Goal: Task Accomplishment & Management: Manage account settings

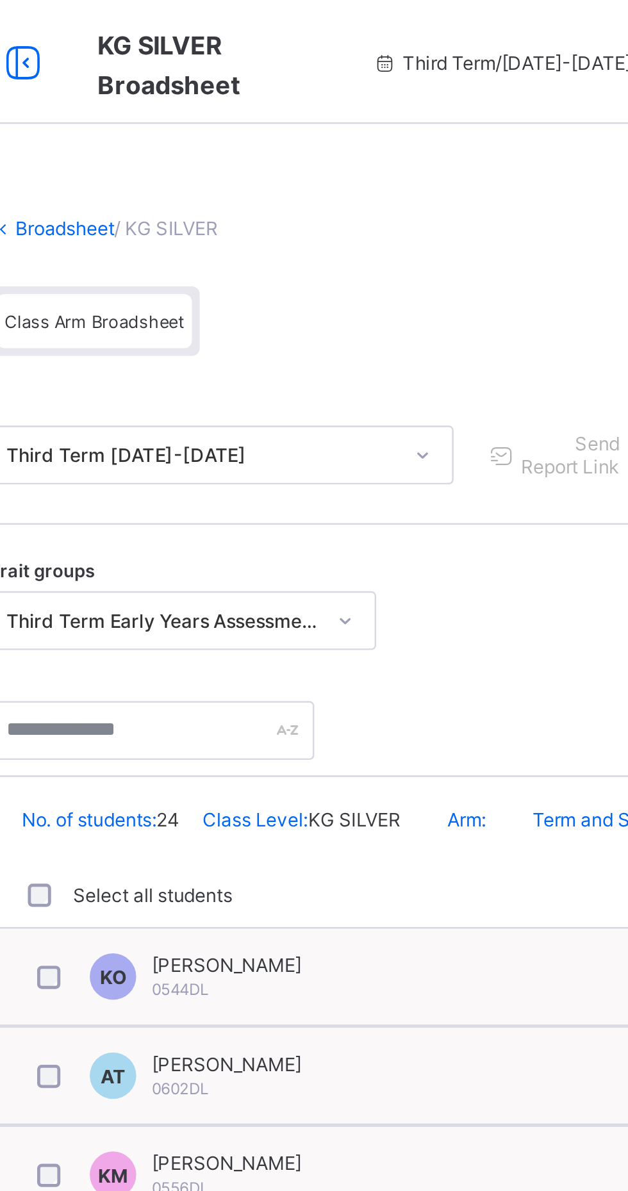
click at [188, 25] on icon at bounding box center [181, 26] width 22 height 19
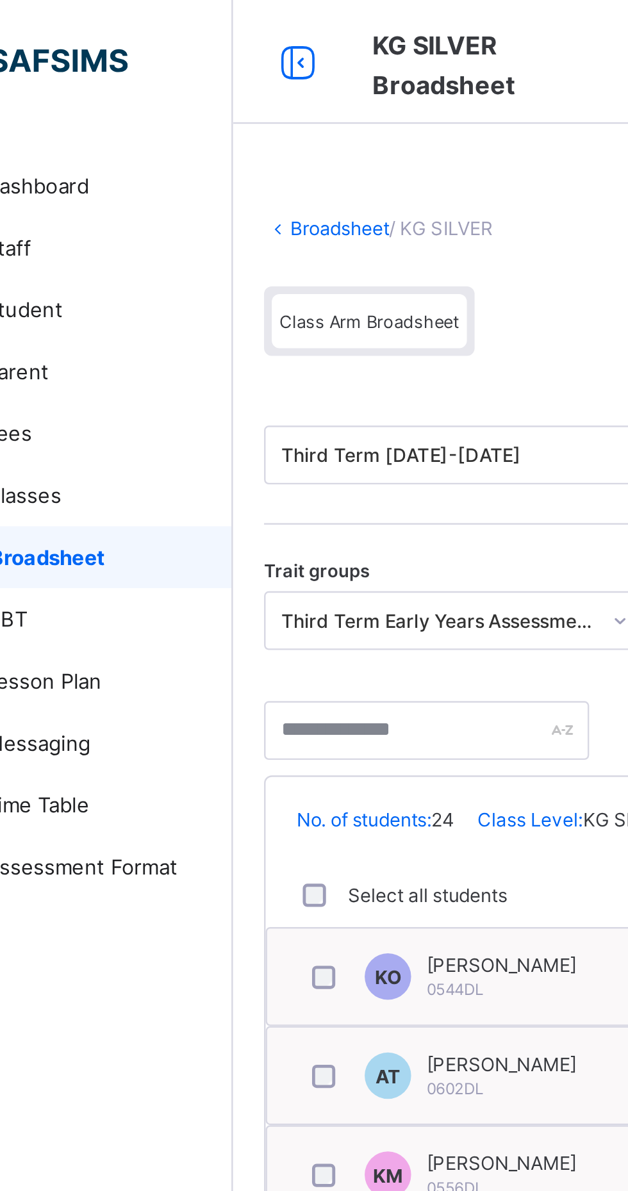
click at [177, 96] on link "Broadsheet" at bounding box center [197, 95] width 41 height 10
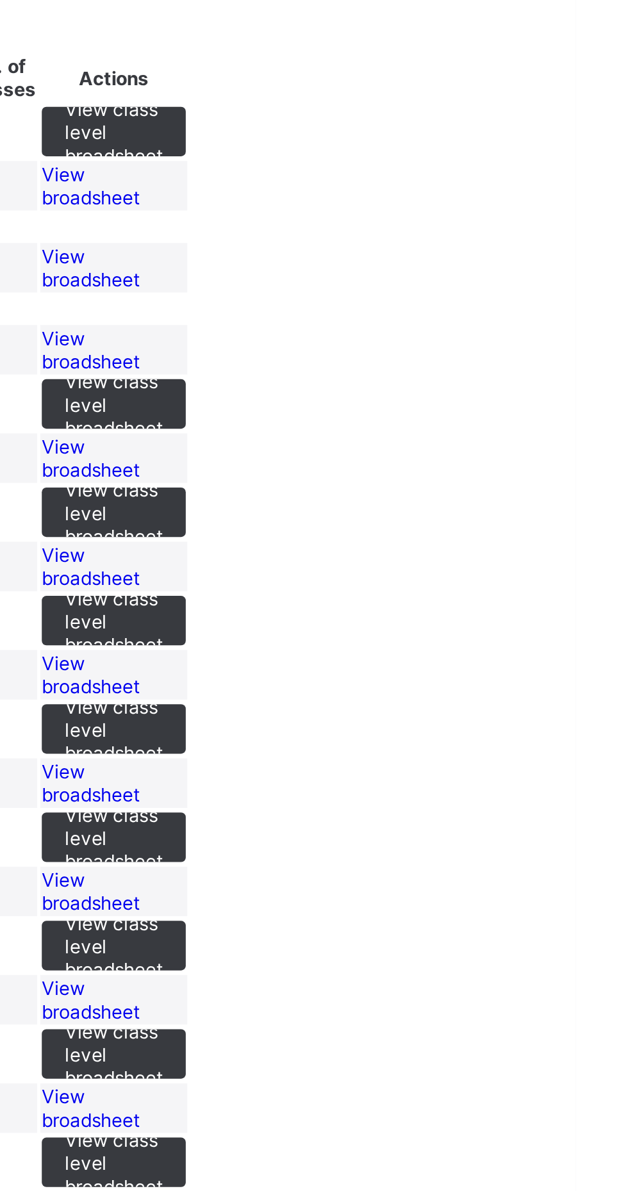
click at [447, 224] on span "View broadsheet" at bounding box center [427, 213] width 40 height 19
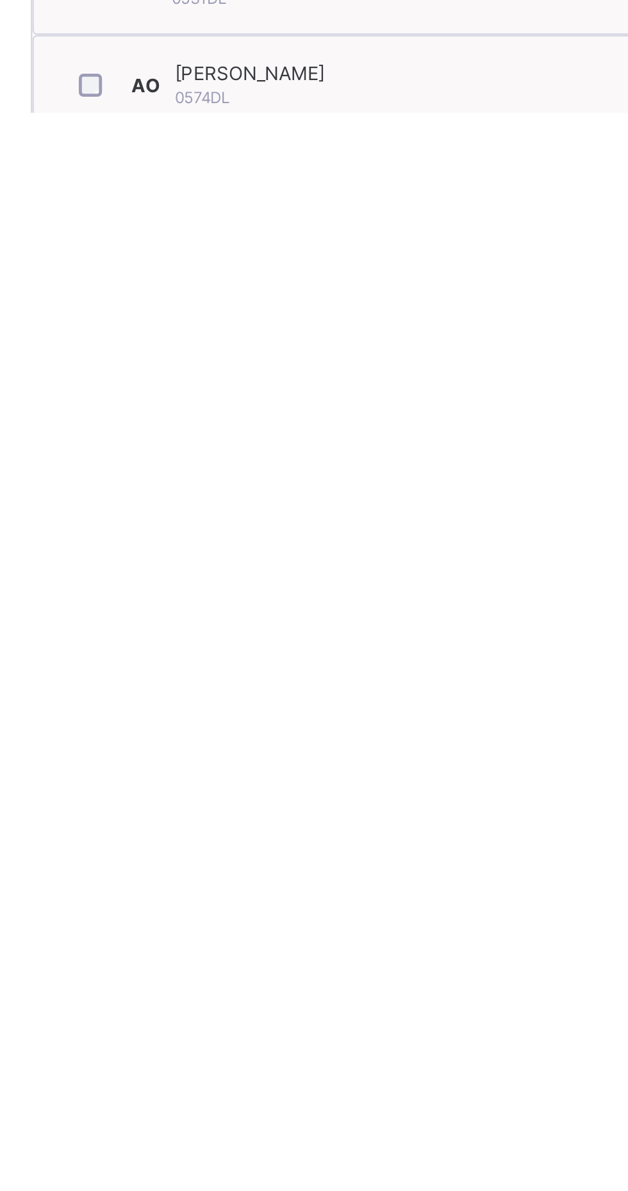
scroll to position [4, 0]
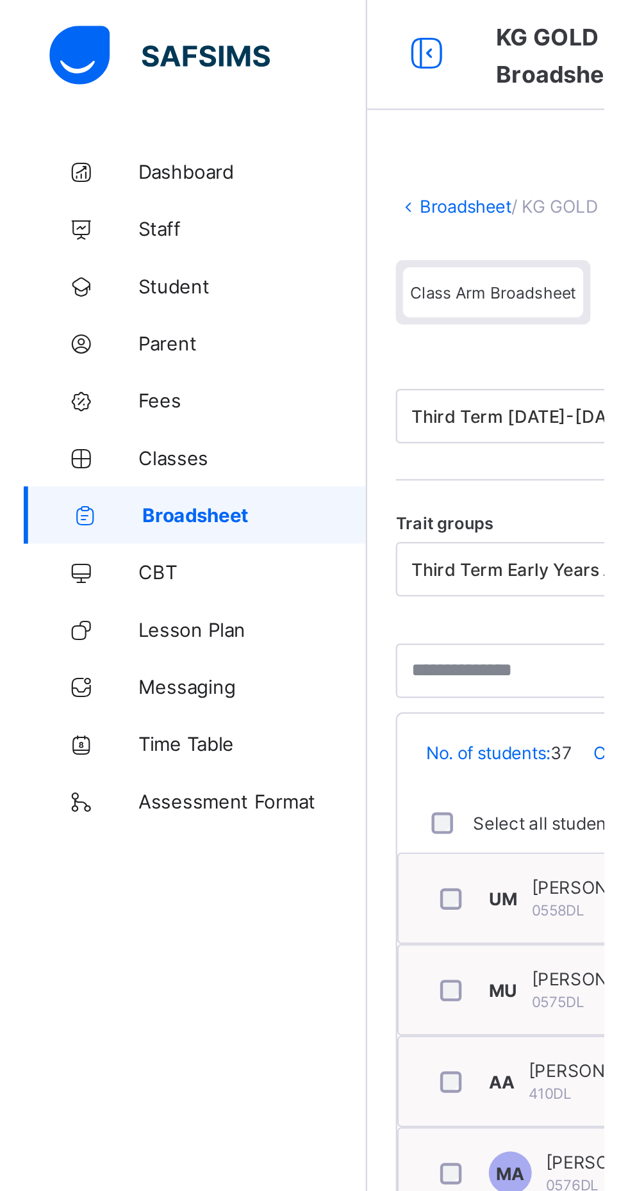
scroll to position [0, 0]
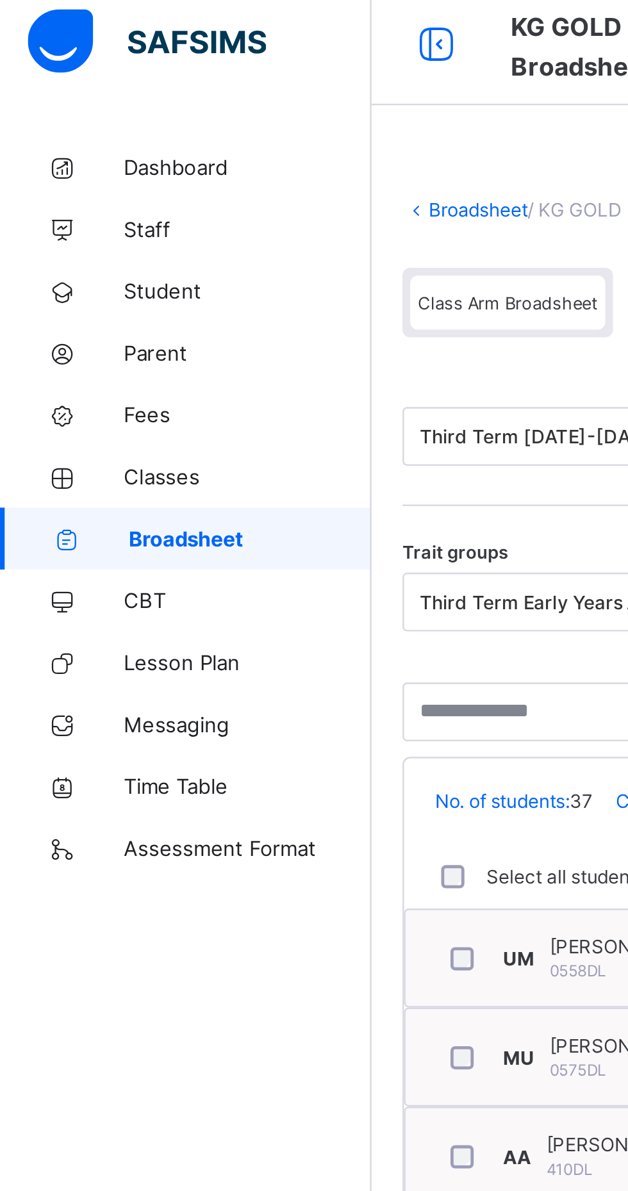
click at [81, 227] on span "Broadsheet" at bounding box center [103, 231] width 101 height 10
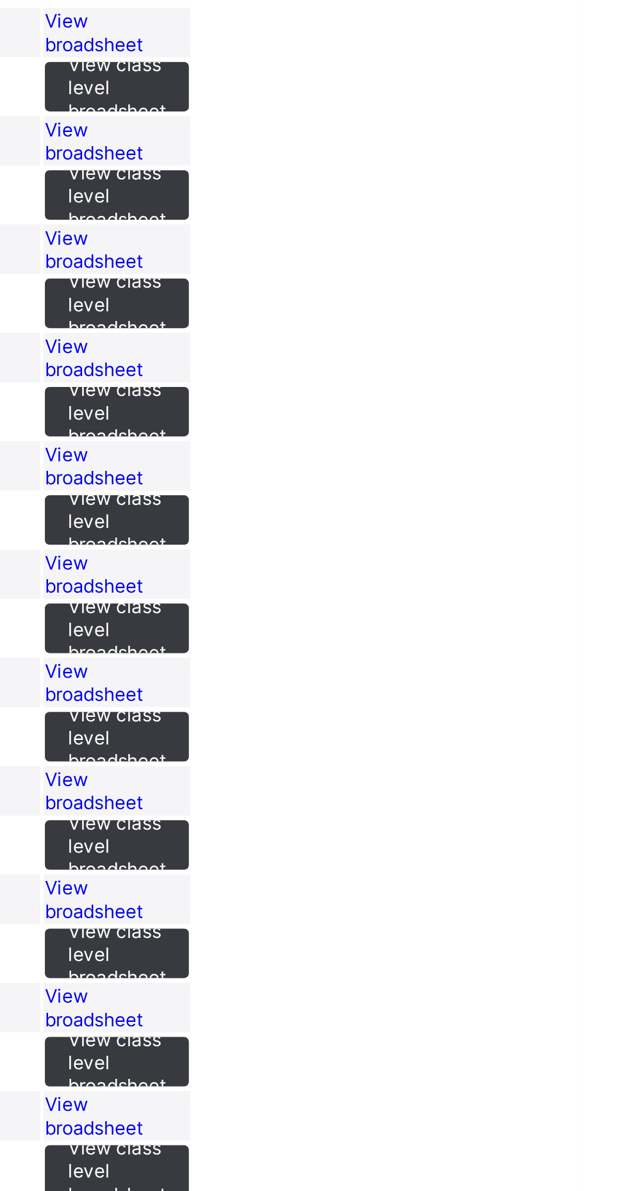
click at [447, 358] on span "View broadsheet" at bounding box center [427, 348] width 40 height 19
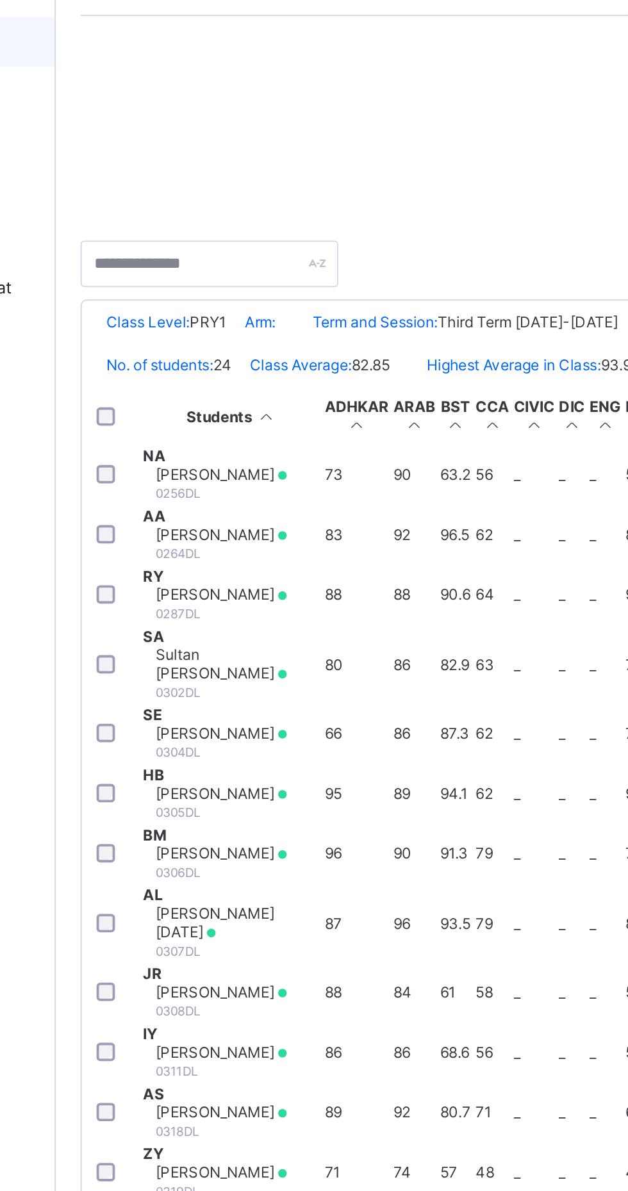
scroll to position [778, 0]
click at [292, 1146] on td "UA [PERSON_NAME] 0522DL" at bounding box center [246, 1161] width 94 height 30
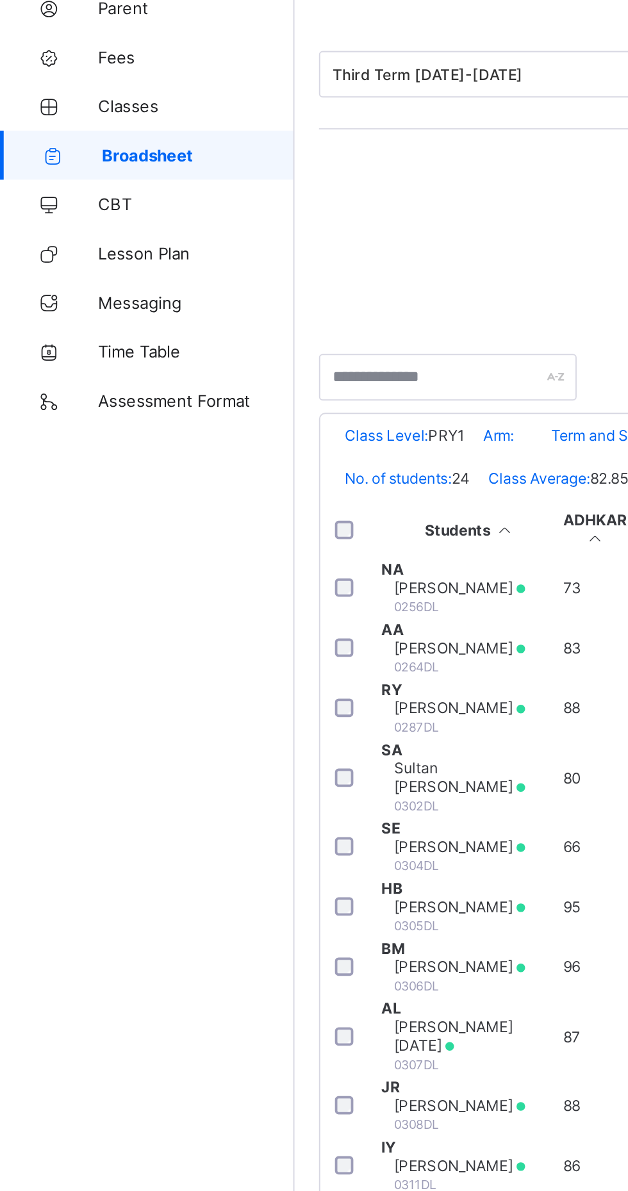
scroll to position [10, 0]
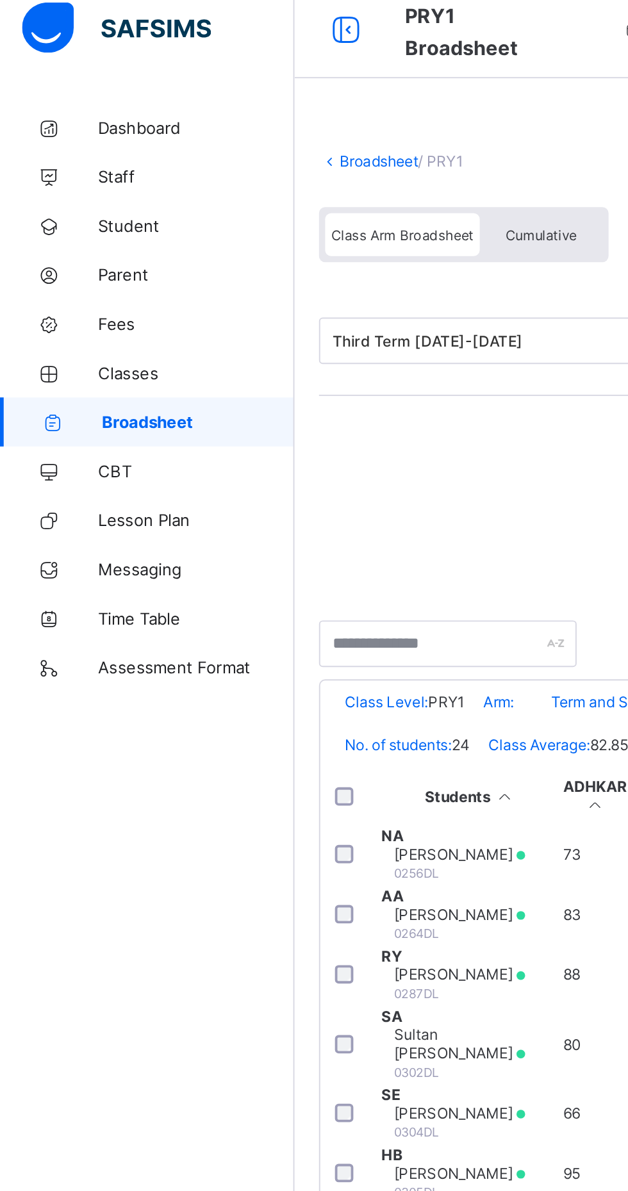
click at [76, 231] on span "Broadsheet" at bounding box center [103, 231] width 101 height 10
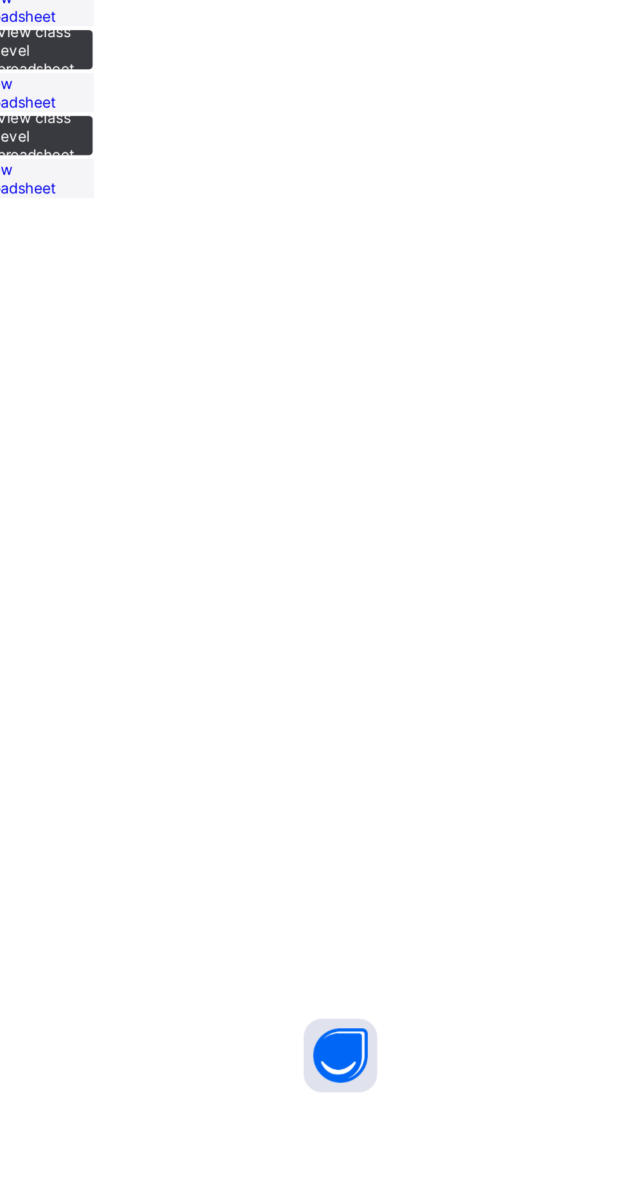
click at [447, 717] on span "View broadsheet" at bounding box center [427, 707] width 40 height 19
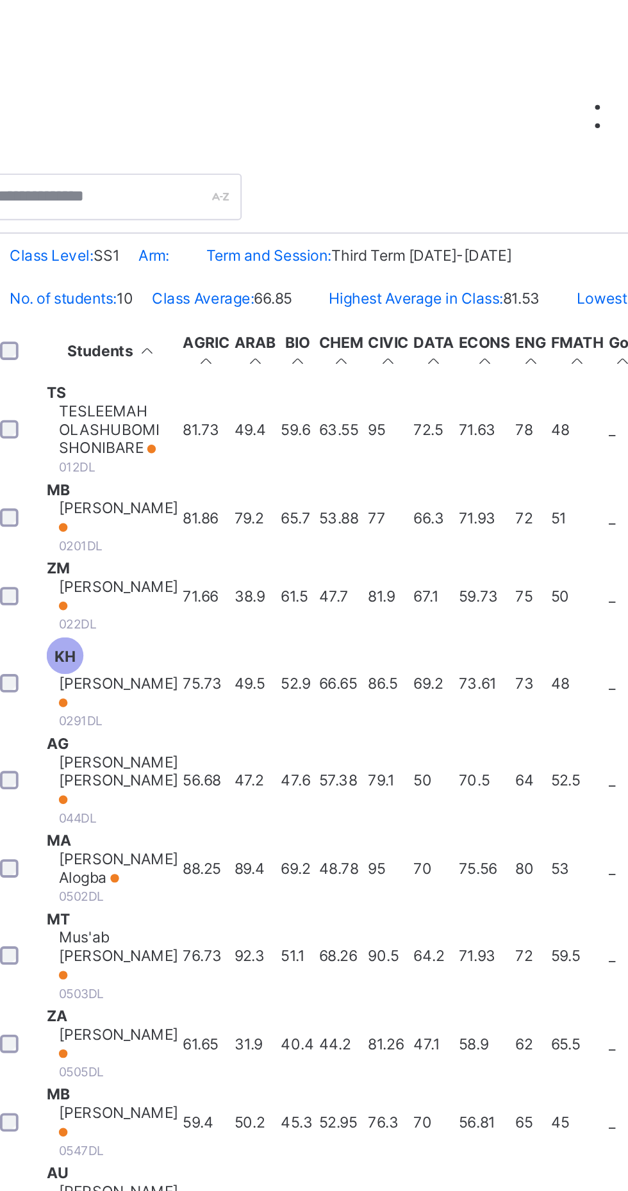
scroll to position [0, 86]
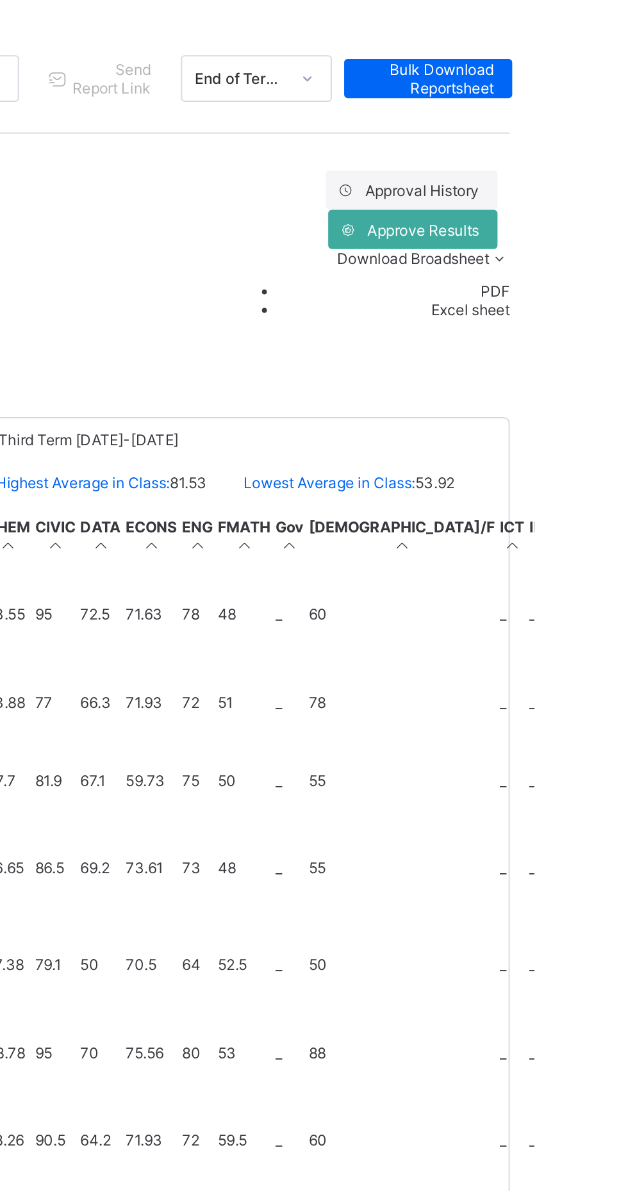
click at [545, 263] on span "Approve Results" at bounding box center [570, 268] width 58 height 10
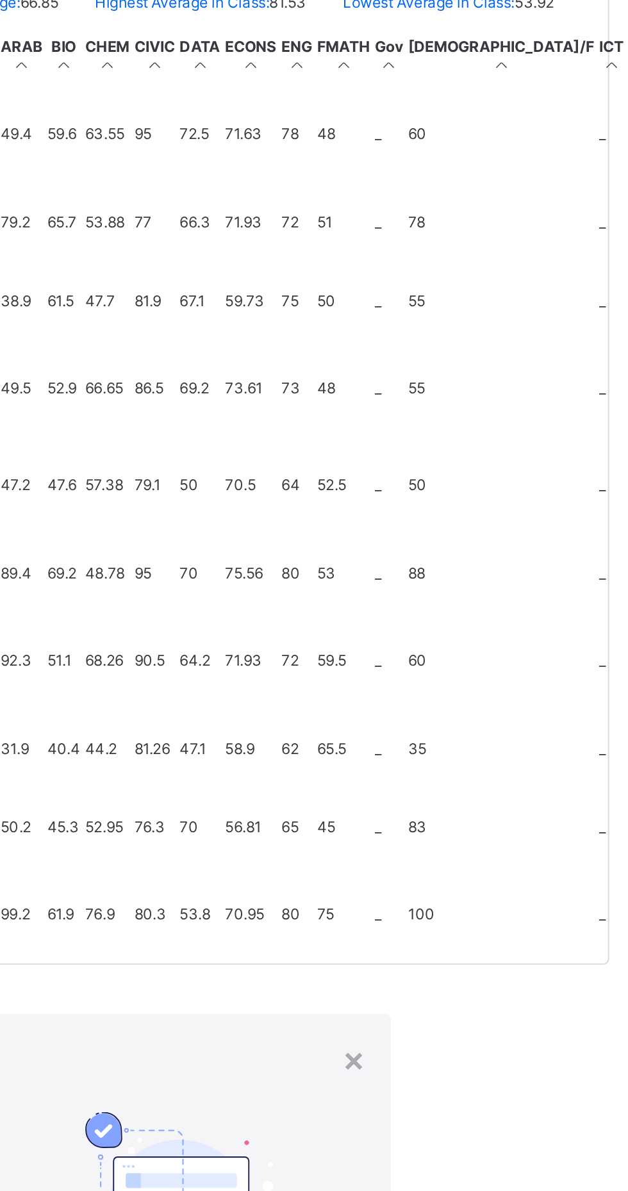
click at [411, 1144] on span "Yes, Approve" at bounding box center [390, 1153] width 41 height 19
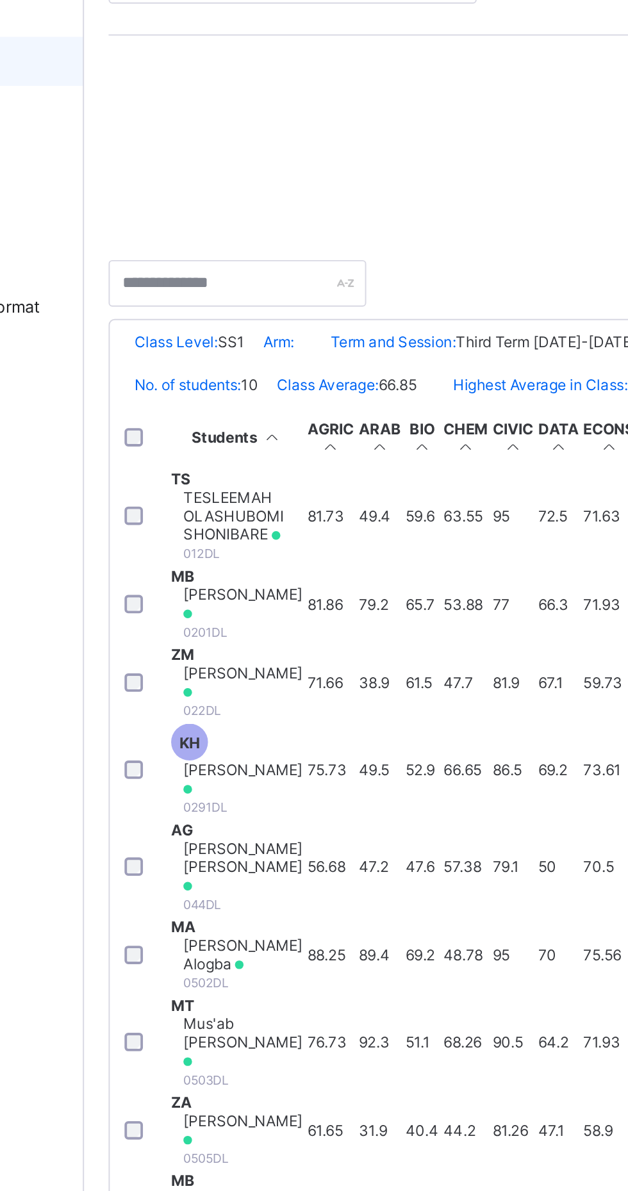
scroll to position [184, 254]
click at [268, 718] on td "MT Mus'ab [PERSON_NAME] 0503DL" at bounding box center [234, 742] width 70 height 49
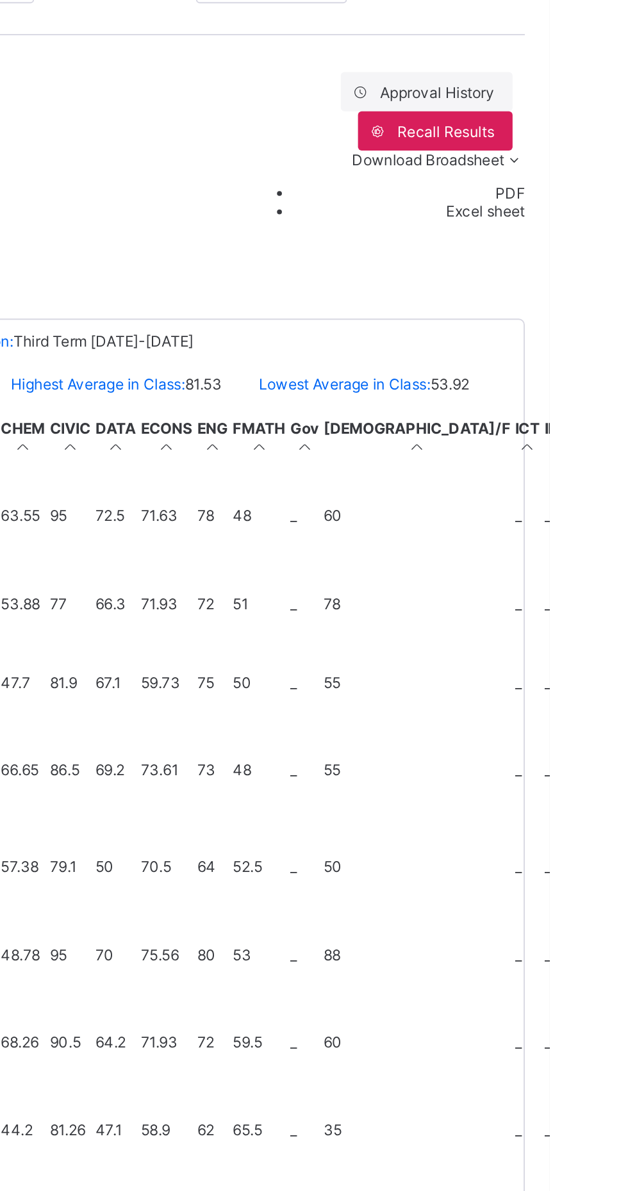
click at [565, 935] on span "View Reportsheet" at bounding box center [547, 944] width 56 height 19
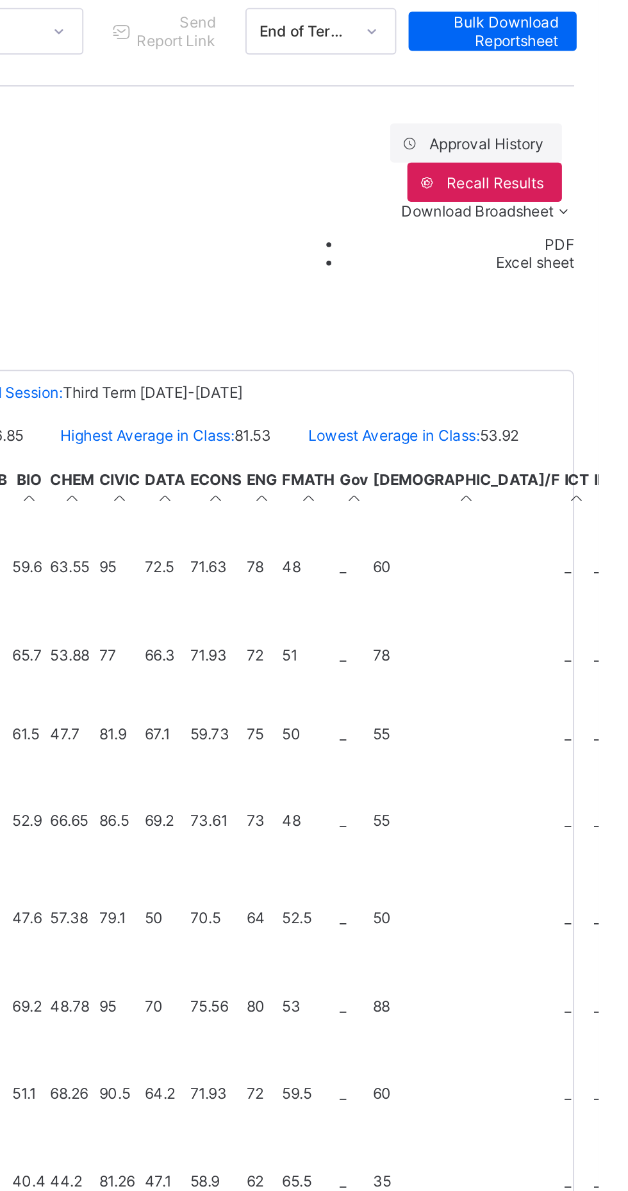
scroll to position [0, 0]
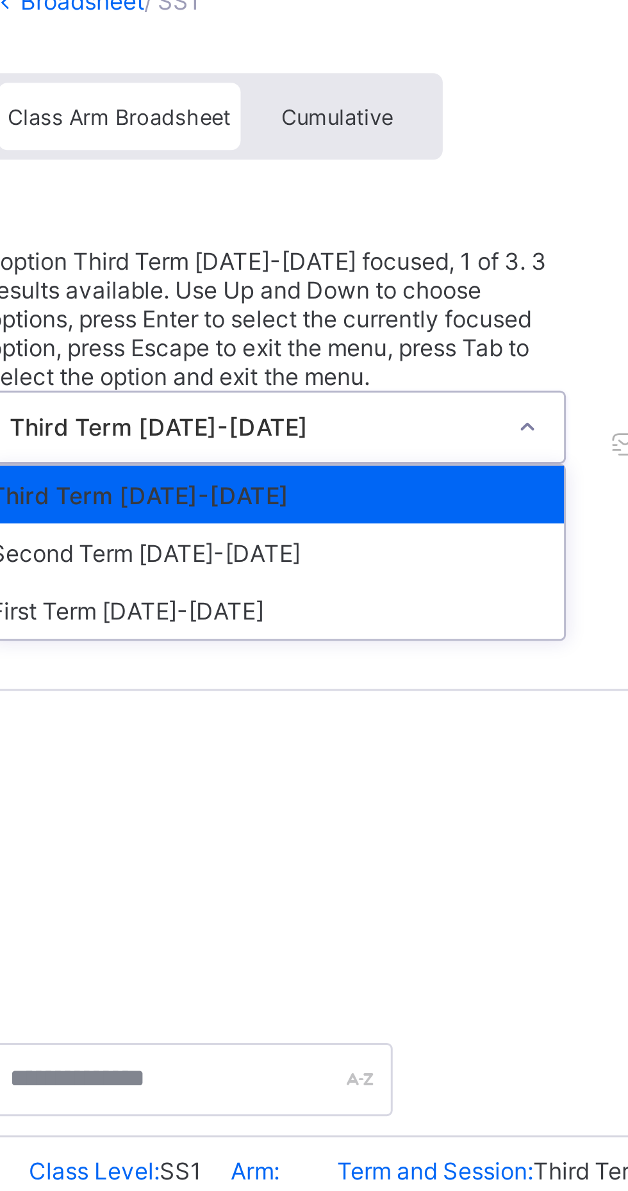
click at [229, 288] on div "First Term [DATE]-[DATE]" at bounding box center [262, 297] width 191 height 19
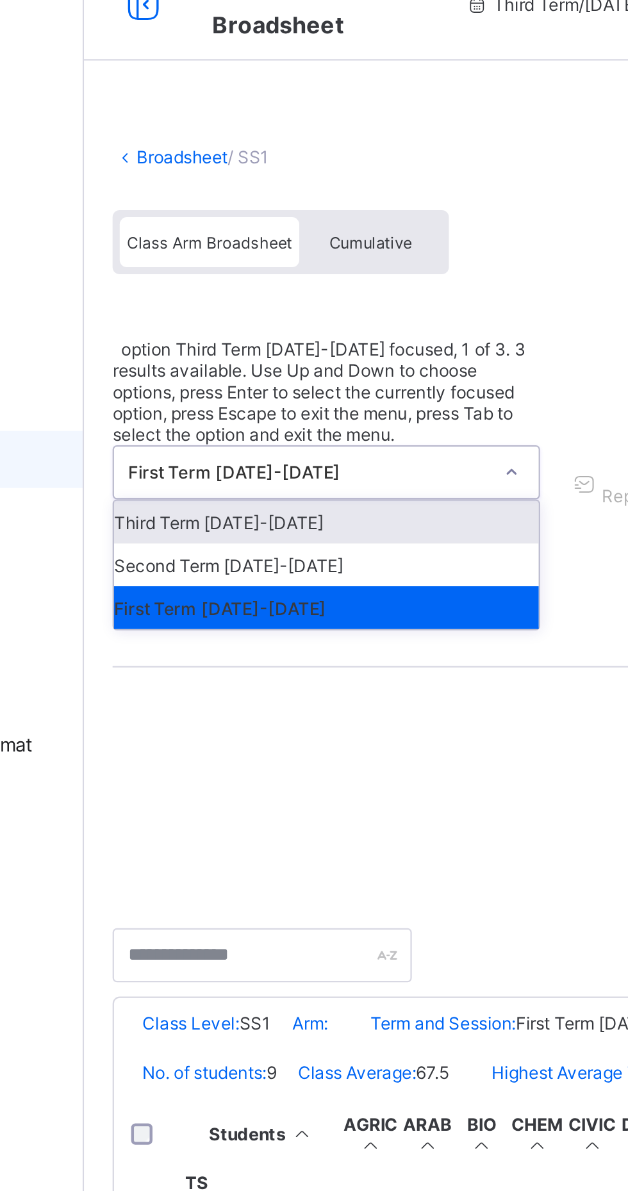
click at [261, 249] on div "Third Term [DATE]-[DATE]" at bounding box center [262, 258] width 191 height 19
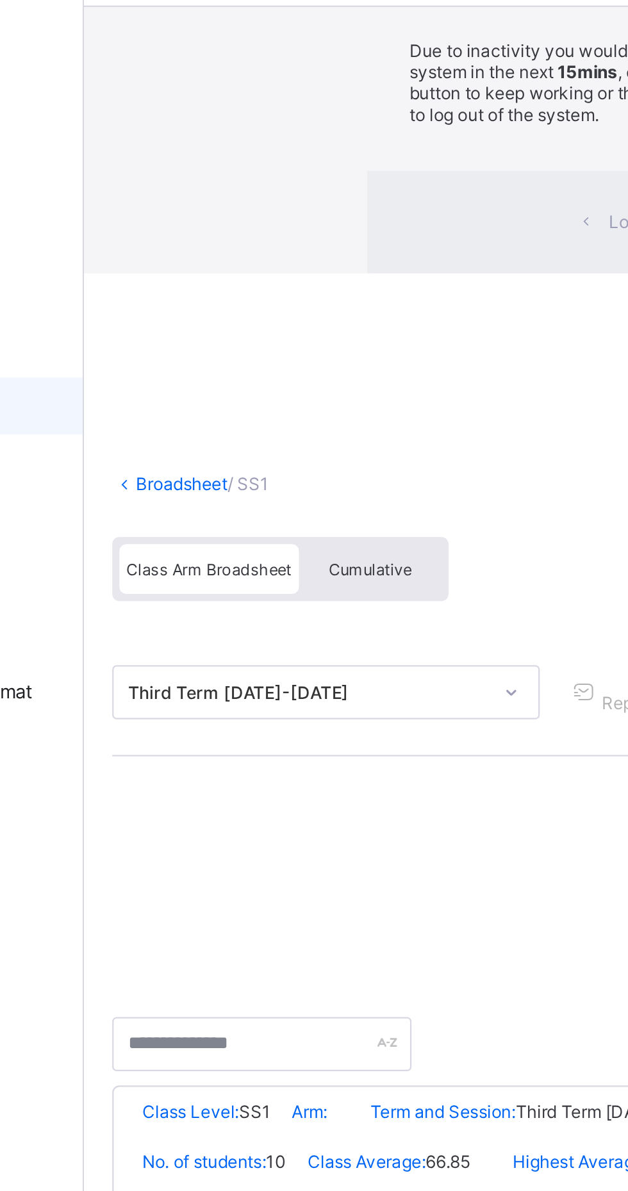
click at [350, 171] on div "× Idle Mode Due to inactivity you would be logged out to the system in the next…" at bounding box center [391, 85] width 474 height 171
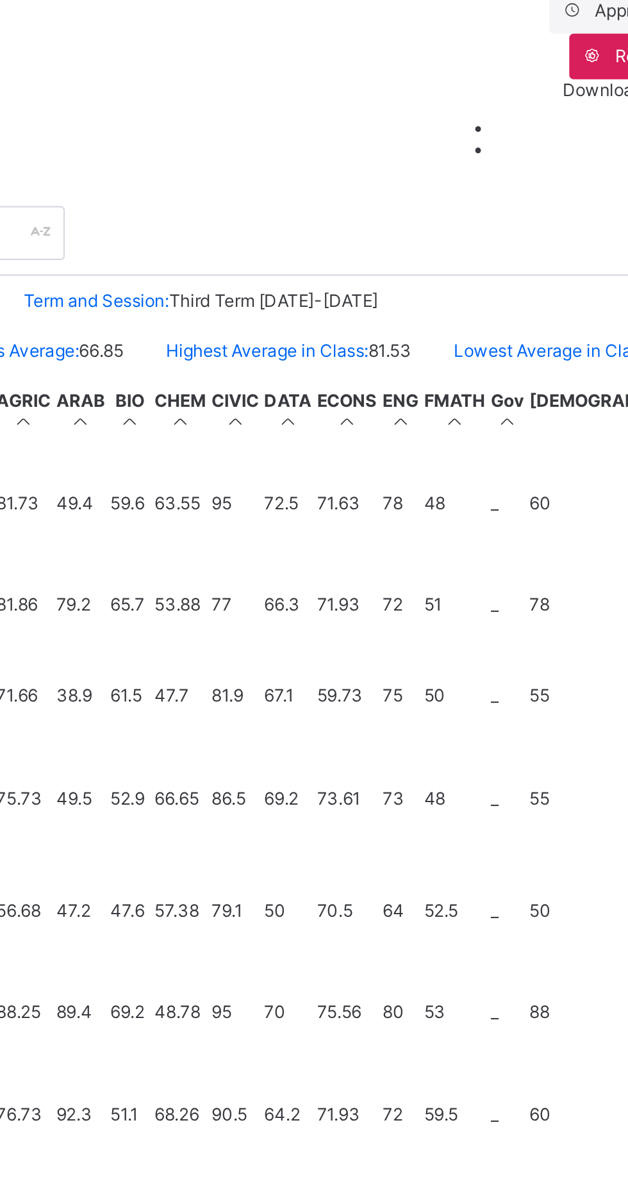
click at [488, 35] on div "×" at bounding box center [482, 24] width 12 height 22
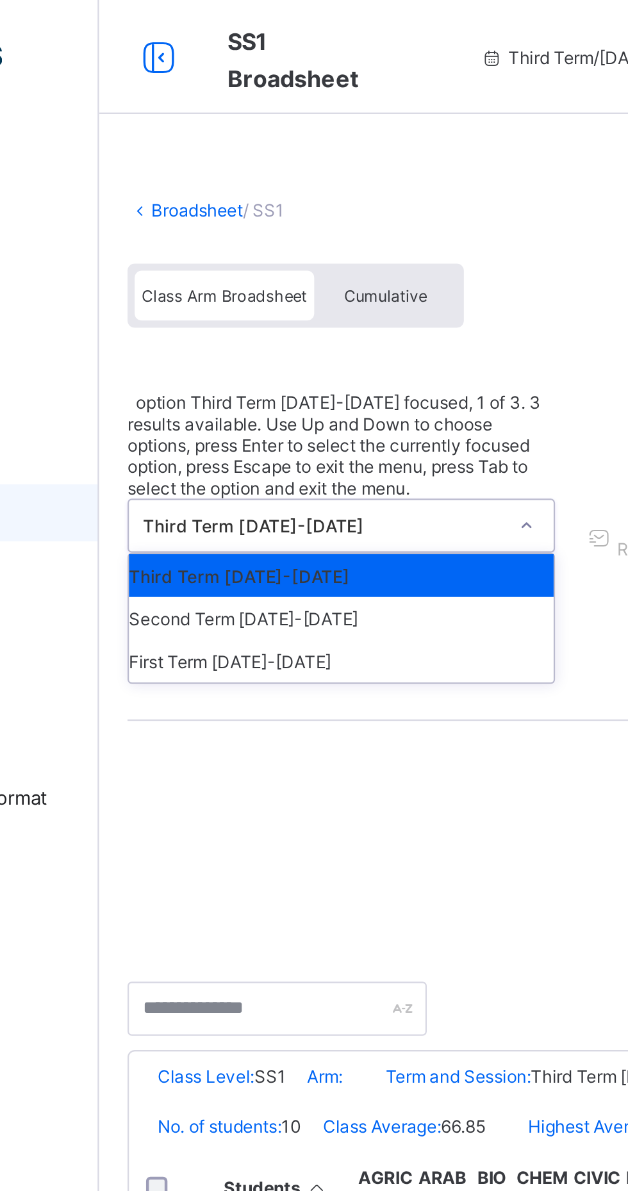
click at [254, 288] on div "First Term [DATE]-[DATE]" at bounding box center [262, 297] width 191 height 19
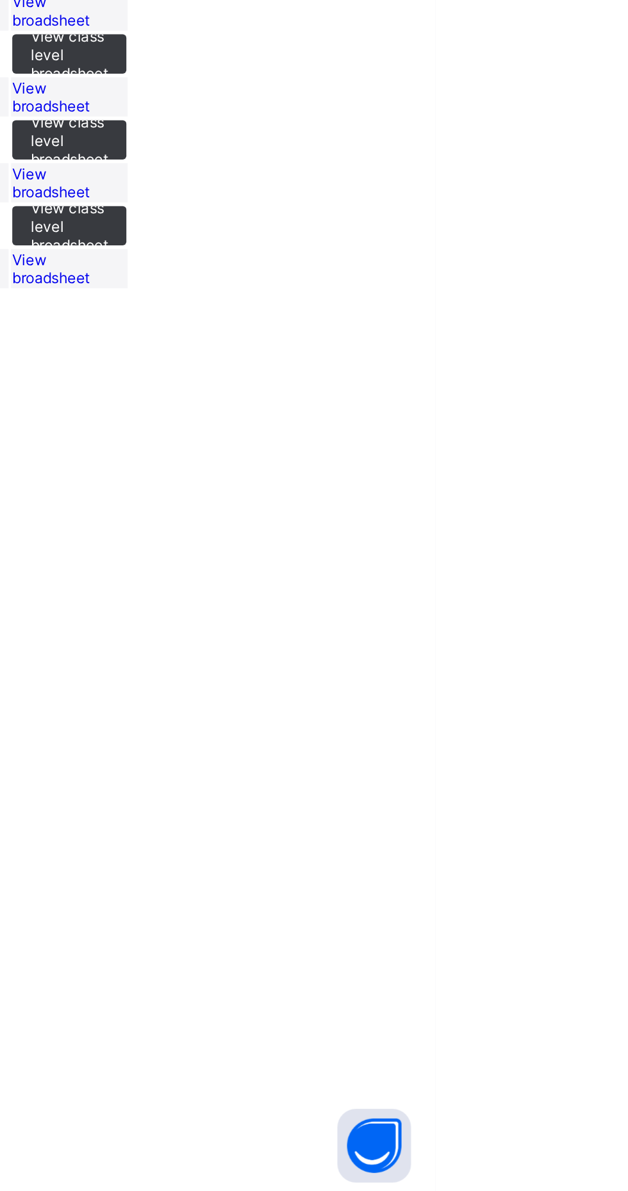
click at [447, 717] on span "View broadsheet" at bounding box center [427, 707] width 40 height 19
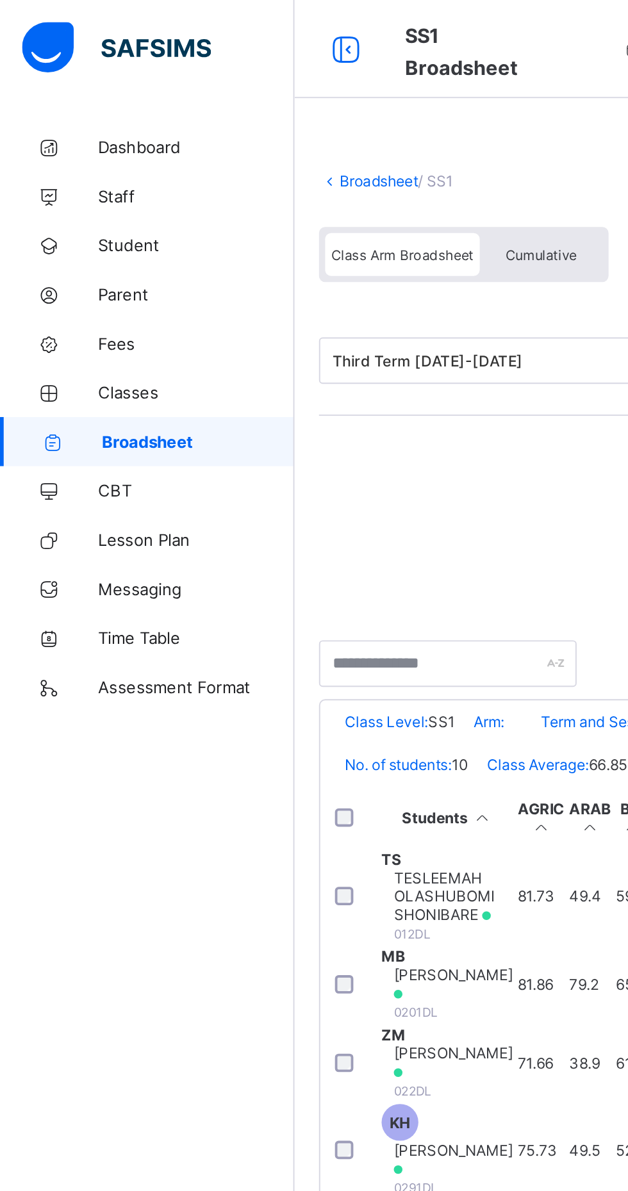
click at [92, 236] on link "Broadsheet" at bounding box center [77, 231] width 154 height 26
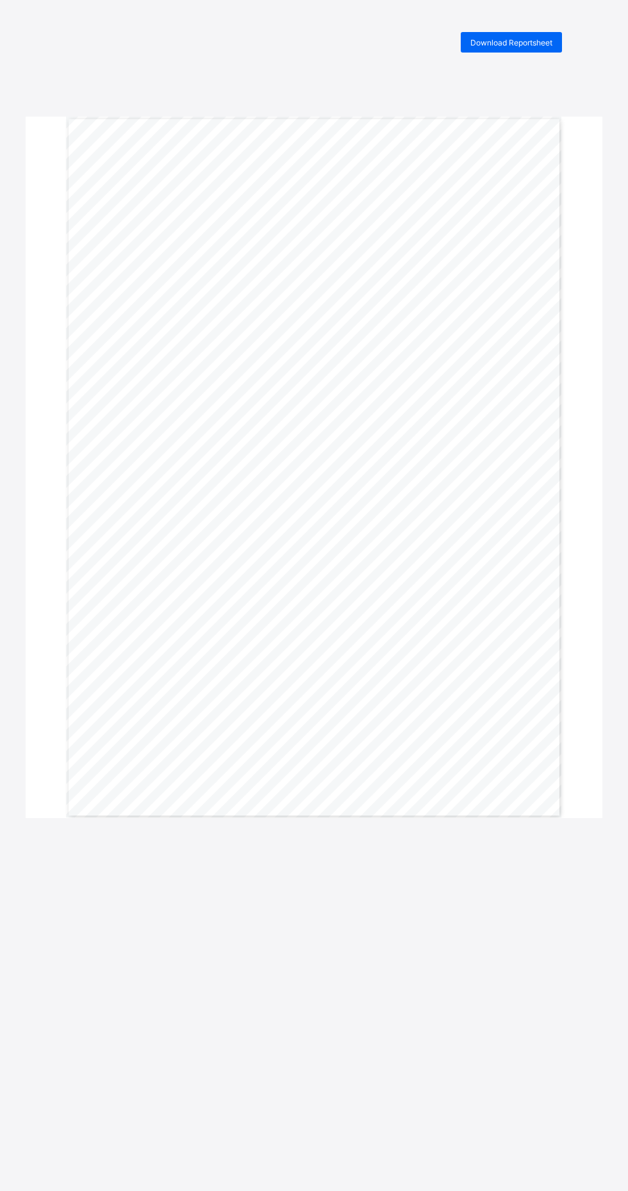
click at [496, 39] on span "Download Reportsheet" at bounding box center [511, 43] width 82 height 10
